Goal: Ask a question: Seek information or help from site administrators or community

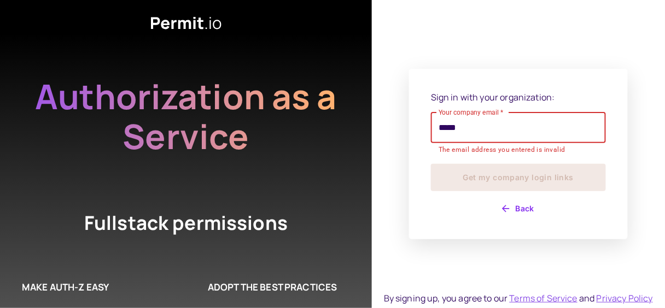
type input "**********"
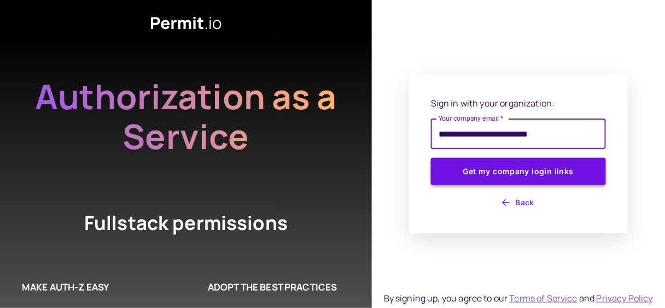
click at [524, 174] on button "Get my company login links" at bounding box center [518, 171] width 175 height 27
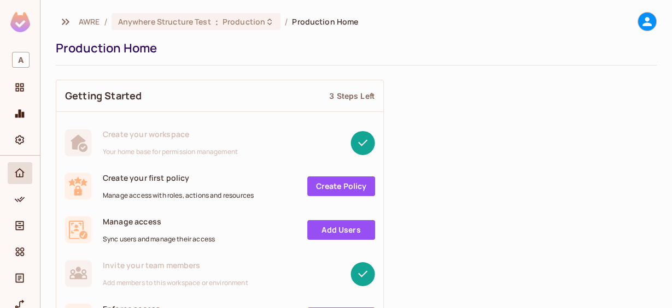
click at [643, 27] on icon at bounding box center [647, 22] width 14 height 14
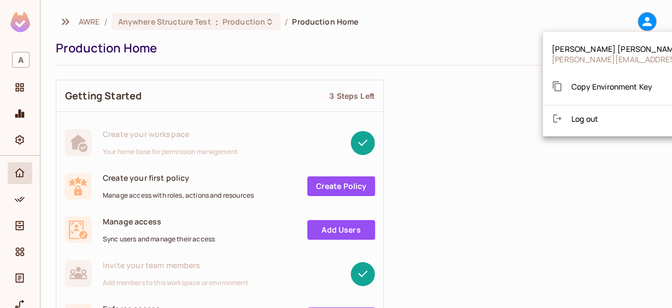
click at [491, 94] on div at bounding box center [336, 154] width 672 height 308
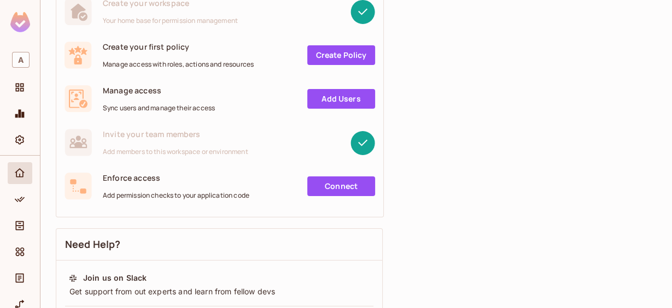
scroll to position [79, 0]
click at [20, 289] on icon "Help & Updates" at bounding box center [19, 292] width 9 height 9
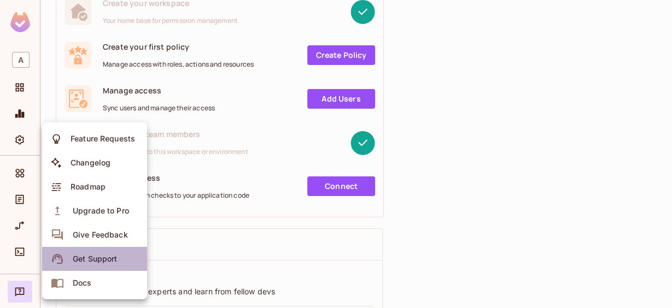
click at [108, 263] on div "Get Support" at bounding box center [95, 259] width 44 height 11
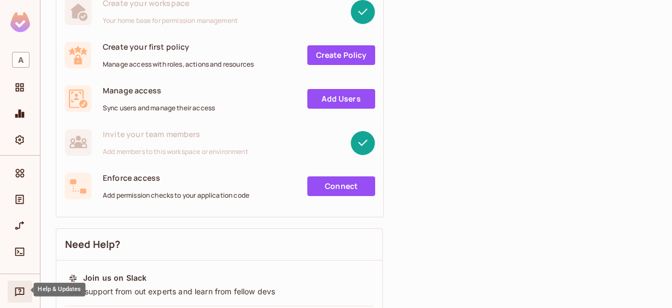
click at [19, 291] on icon "Help & Updates" at bounding box center [19, 292] width 9 height 9
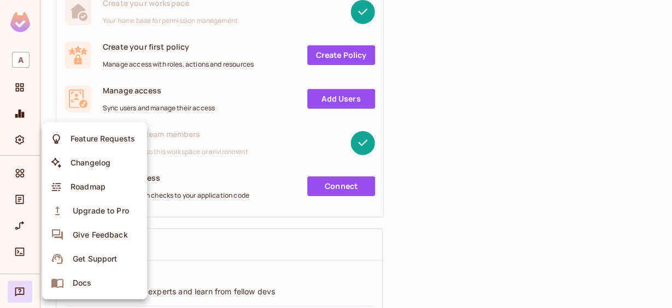
click at [210, 48] on div at bounding box center [336, 154] width 672 height 308
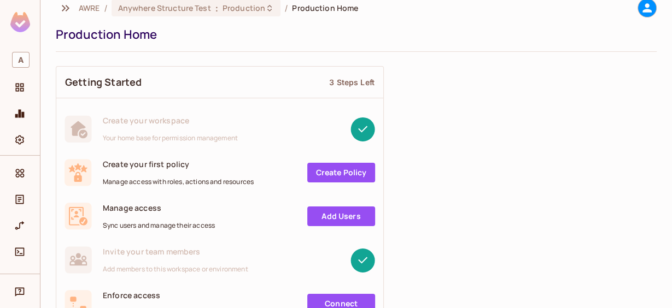
scroll to position [0, 0]
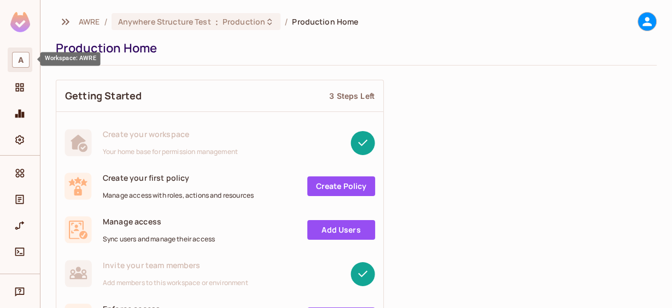
click at [20, 60] on span "A" at bounding box center [20, 60] width 17 height 16
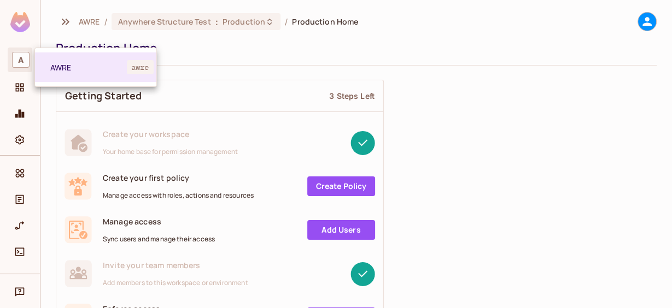
click at [213, 42] on div at bounding box center [336, 154] width 672 height 308
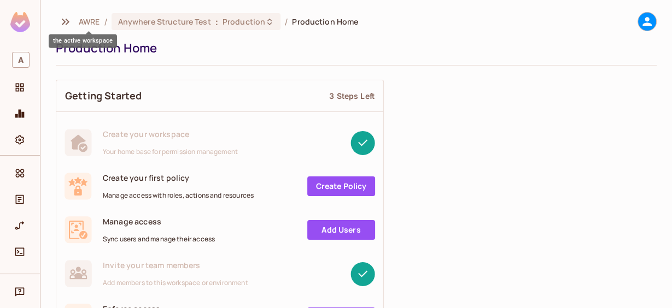
click at [93, 19] on span "AWRE" at bounding box center [89, 21] width 21 height 10
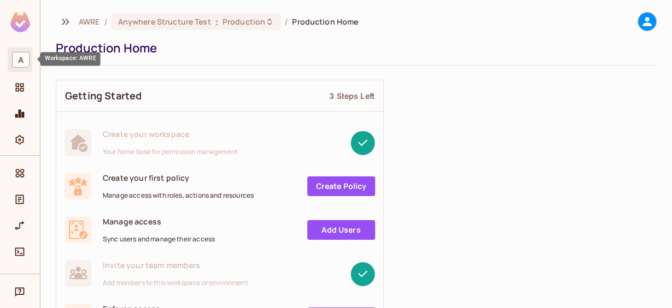
click at [27, 56] on span "A" at bounding box center [20, 60] width 17 height 16
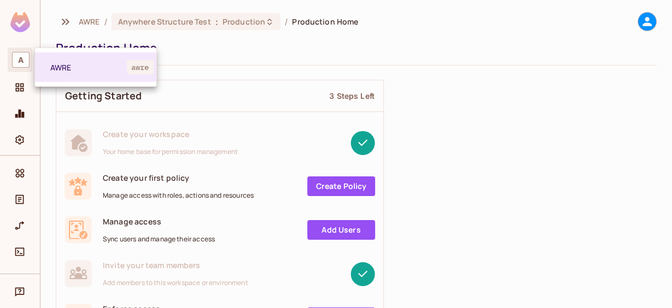
click at [25, 57] on div at bounding box center [336, 154] width 672 height 308
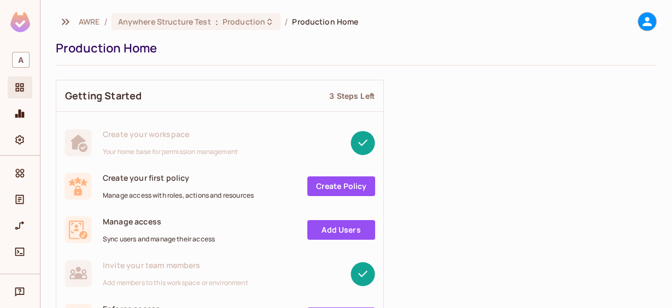
click at [18, 84] on icon "Projects" at bounding box center [20, 88] width 8 height 8
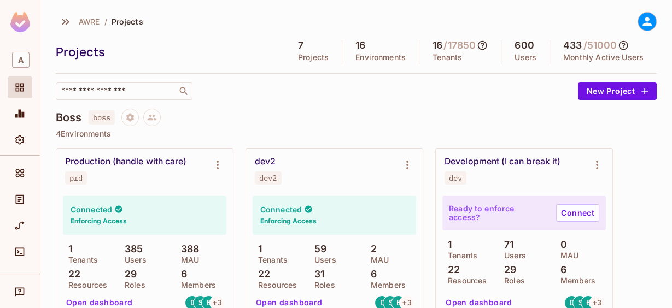
click at [350, 98] on div "​" at bounding box center [314, 91] width 517 height 17
click at [12, 291] on div "Help & Updates" at bounding box center [21, 291] width 19 height 13
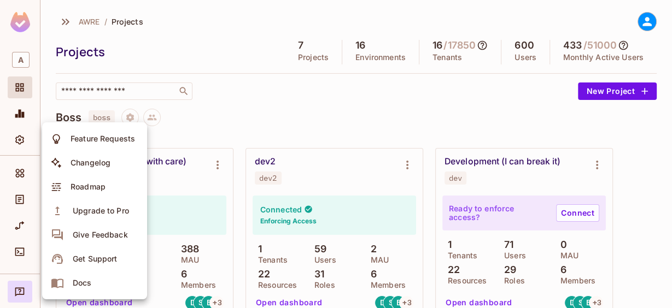
click at [303, 112] on div at bounding box center [336, 154] width 672 height 308
